Goal: Transaction & Acquisition: Purchase product/service

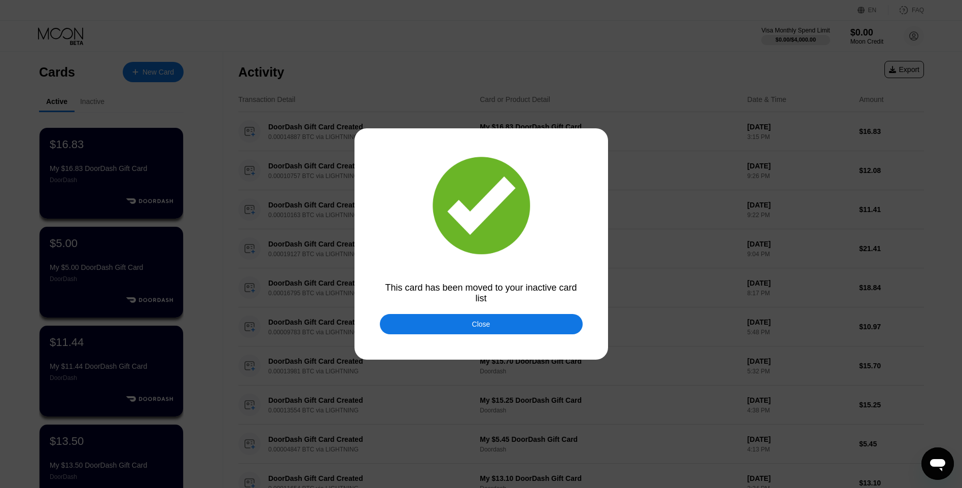
drag, startPoint x: 472, startPoint y: 329, endPoint x: 438, endPoint y: 313, distance: 37.4
click at [472, 330] on div "Close" at bounding box center [481, 324] width 203 height 20
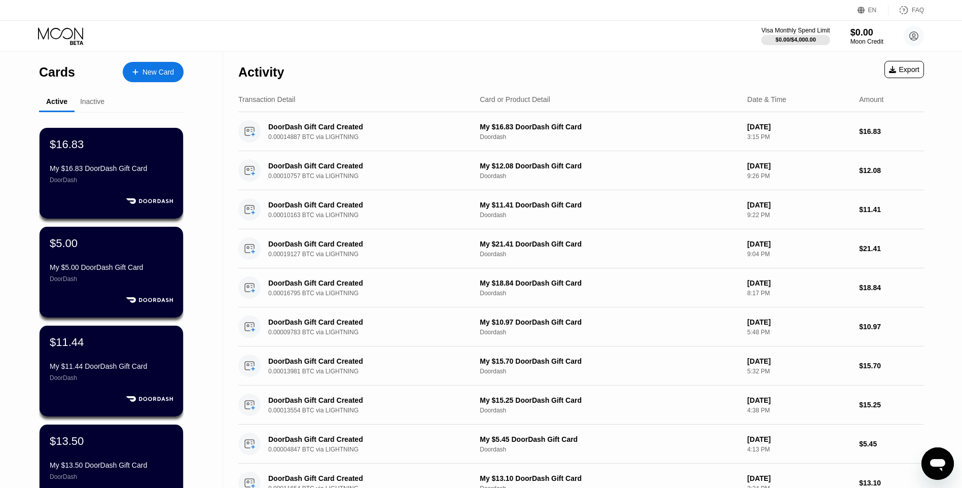
click at [139, 63] on div "New Card" at bounding box center [153, 72] width 61 height 20
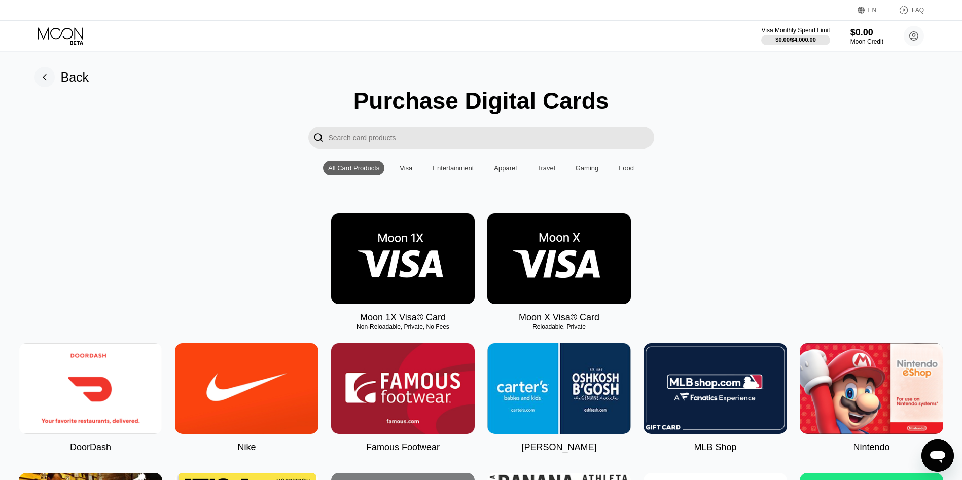
click at [114, 401] on img at bounding box center [90, 388] width 143 height 91
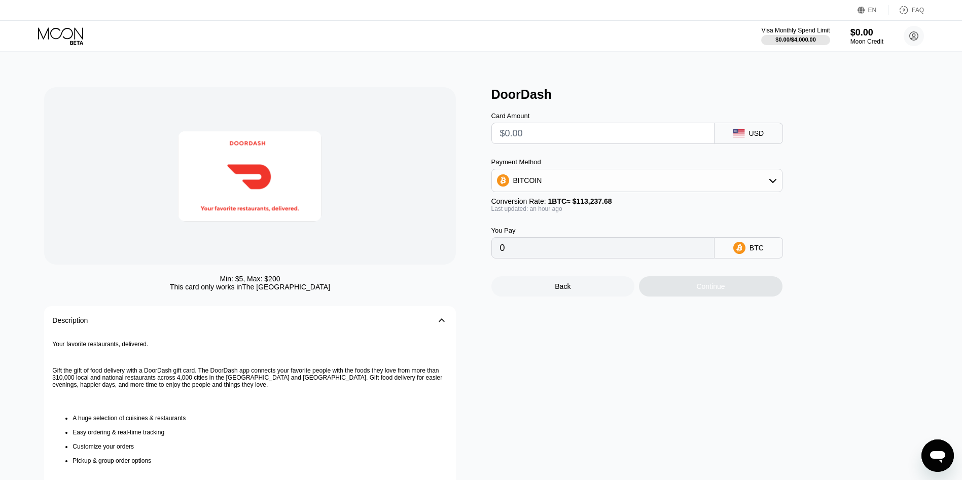
click at [541, 132] on input "text" at bounding box center [603, 133] width 206 height 20
type input "$9"
type input "0.00007957"
type input "$9.6"
type input "0.00008487"
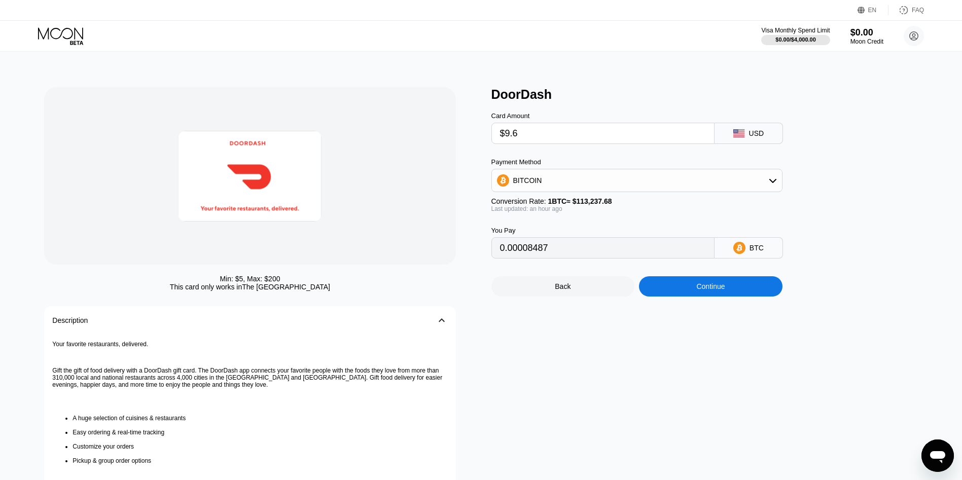
type input "$9.69"
type input "0.00008567"
type input "$9.69"
click at [670, 287] on div "Continue" at bounding box center [710, 286] width 143 height 20
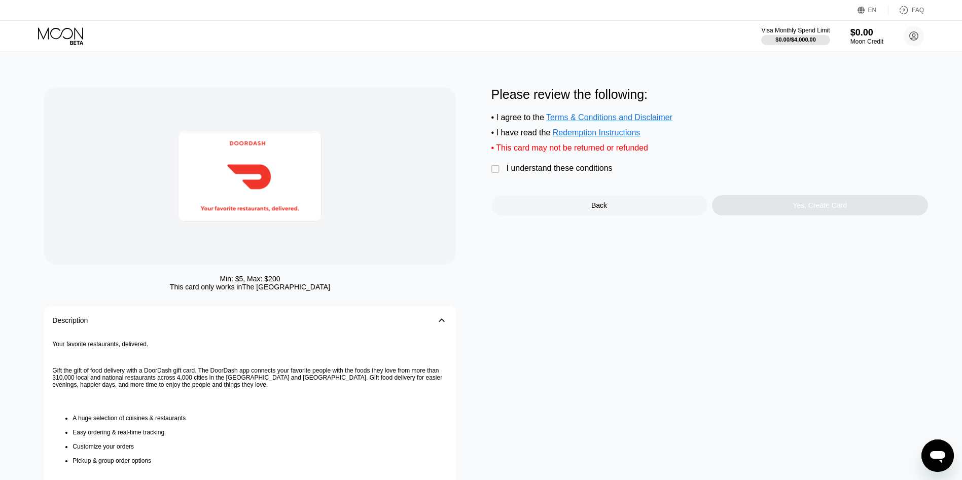
drag, startPoint x: 554, startPoint y: 169, endPoint x: 664, endPoint y: 188, distance: 111.6
click at [557, 169] on div "Please review the following: • I agree to the Terms & Conditions and Disclaimer…" at bounding box center [709, 151] width 436 height 128
drag, startPoint x: 584, startPoint y: 173, endPoint x: 675, endPoint y: 192, distance: 92.7
click at [590, 173] on div "I understand these conditions" at bounding box center [559, 168] width 106 height 9
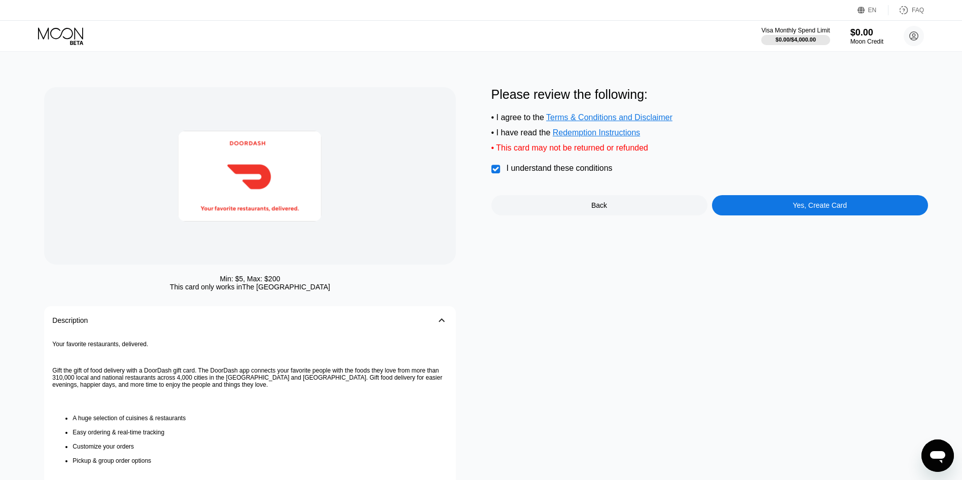
click at [798, 209] on div "Yes, Create Card" at bounding box center [819, 205] width 54 height 8
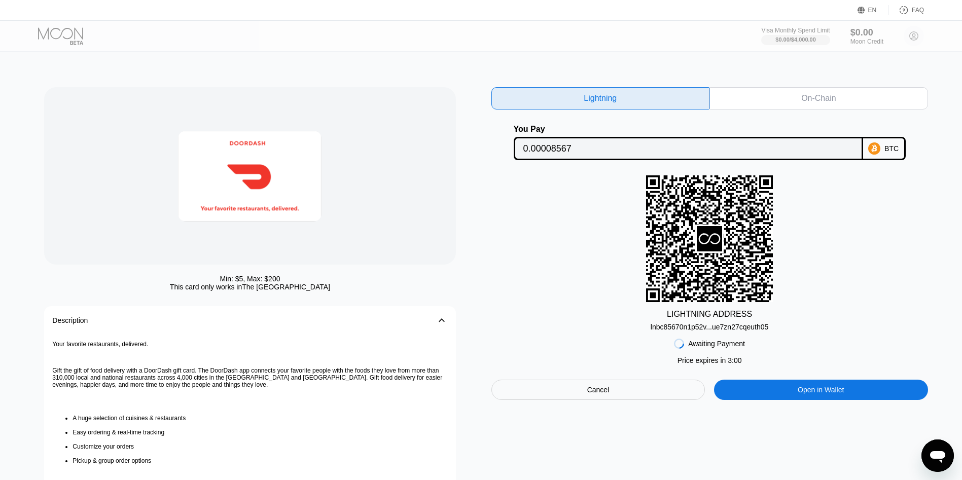
click at [728, 325] on div "lnbc85670n1p52v...ue7zn27cqeuth05" at bounding box center [709, 325] width 118 height 12
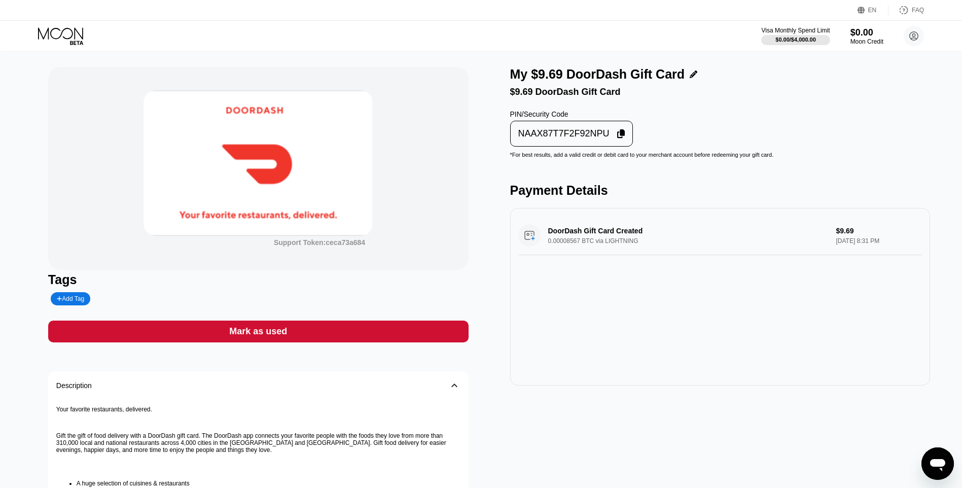
click at [584, 139] on div "NAAX87T7F2F92NPU" at bounding box center [563, 134] width 91 height 12
